Goal: Information Seeking & Learning: Find specific fact

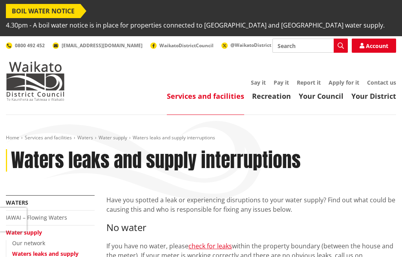
click at [287, 48] on input "Search" at bounding box center [310, 45] width 75 height 14
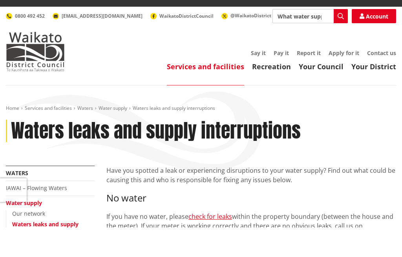
type input "What water supply is Fairview downs joined to"
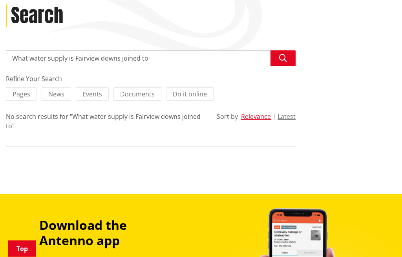
scroll to position [145, 0]
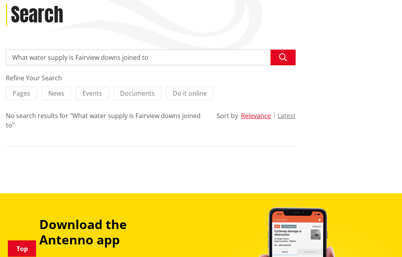
click at [162, 60] on input "What water supply is Fairview downs joined to" at bounding box center [151, 58] width 290 height 16
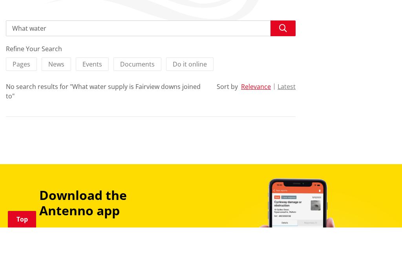
type input "What"
type input "Where does [GEOGRAPHIC_DATA] water come from"
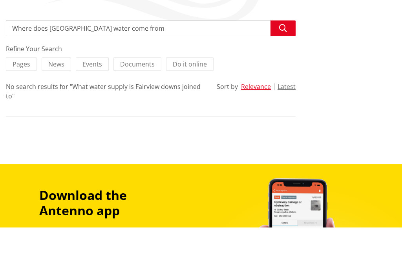
scroll to position [175, 0]
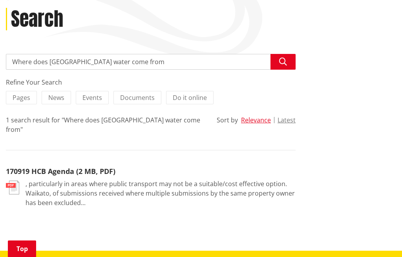
scroll to position [141, 0]
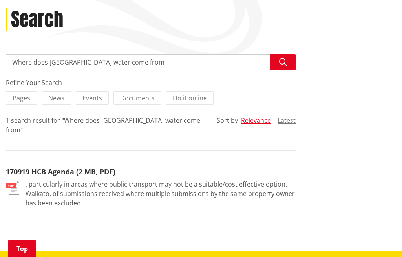
click at [290, 119] on button "Latest" at bounding box center [287, 120] width 18 height 7
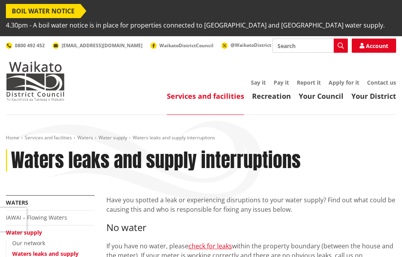
scroll to position [29, 0]
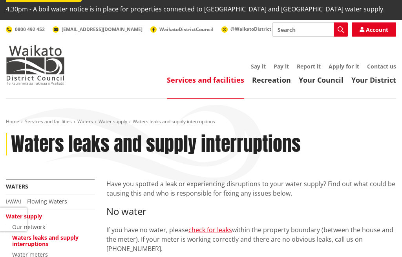
scroll to position [16, 0]
click at [379, 84] on link "Your District" at bounding box center [374, 79] width 45 height 9
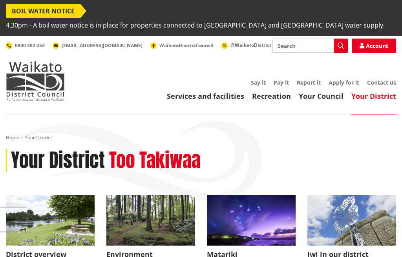
click at [330, 98] on link "Your Council" at bounding box center [321, 95] width 45 height 9
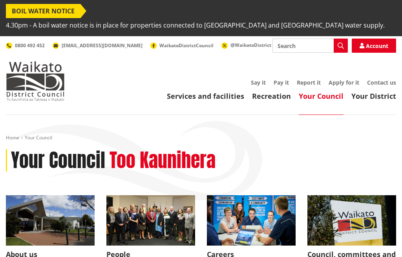
click at [74, 11] on span "BOIL WATER NOTICE" at bounding box center [43, 11] width 75 height 14
